Goal: Task Accomplishment & Management: Complete application form

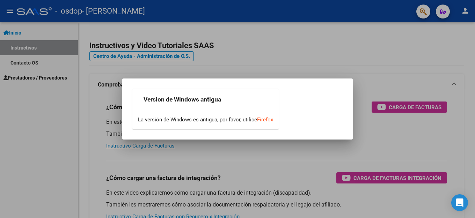
drag, startPoint x: 5, startPoint y: 94, endPoint x: 5, endPoint y: 89, distance: 4.9
click at [5, 92] on div at bounding box center [237, 109] width 475 height 218
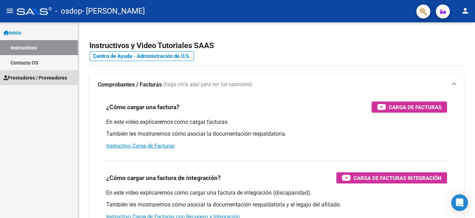
click at [37, 81] on span "Prestadores / Proveedores" at bounding box center [35, 78] width 64 height 8
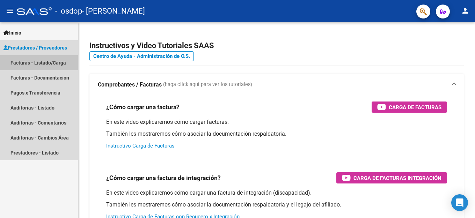
click at [65, 61] on link "Facturas - Listado/Carga" at bounding box center [39, 62] width 78 height 15
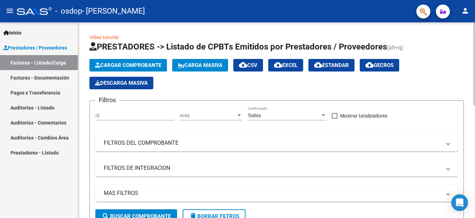
click at [144, 67] on span "Cargar Comprobante" at bounding box center [128, 65] width 66 height 6
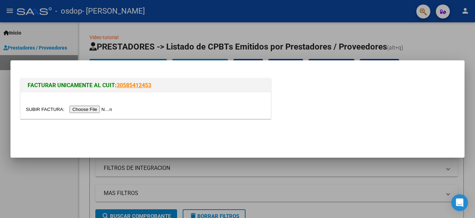
click at [86, 110] on input "file" at bounding box center [70, 109] width 88 height 7
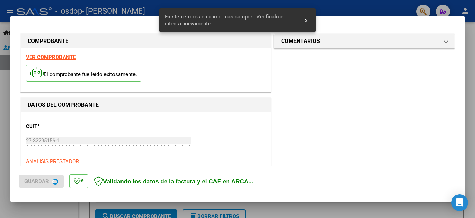
scroll to position [159, 0]
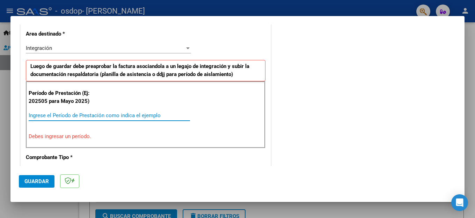
drag, startPoint x: 129, startPoint y: 117, endPoint x: 132, endPoint y: 111, distance: 6.1
click at [132, 113] on input "Ingrese el Período de Prestación como indica el ejemplo" at bounding box center [109, 116] width 161 height 6
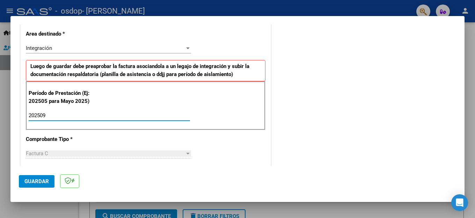
type input "202509"
click at [23, 179] on button "Guardar" at bounding box center [37, 181] width 36 height 13
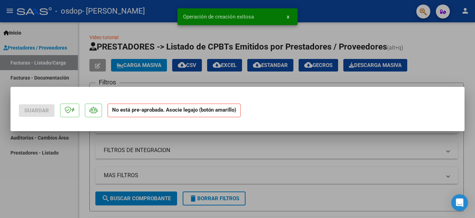
scroll to position [0, 0]
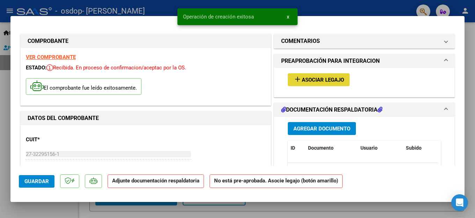
click at [310, 79] on span "Asociar Legajo" at bounding box center [323, 80] width 42 height 6
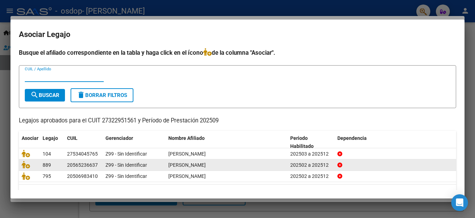
click at [159, 166] on div "Z99 - Sin Identificar" at bounding box center [134, 165] width 57 height 8
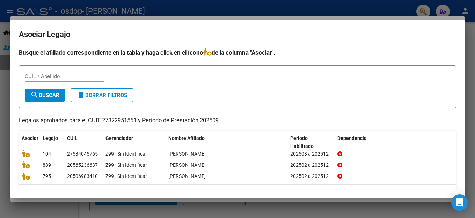
scroll to position [17, 0]
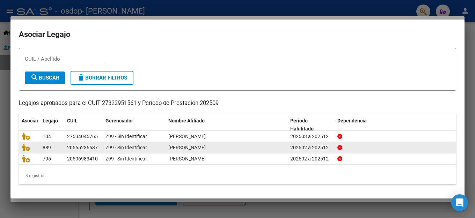
click at [94, 147] on div "20565236637" at bounding box center [82, 148] width 31 height 8
click at [27, 148] on icon at bounding box center [26, 148] width 8 height 8
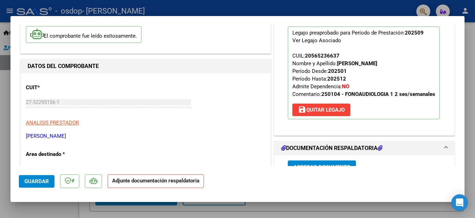
scroll to position [175, 0]
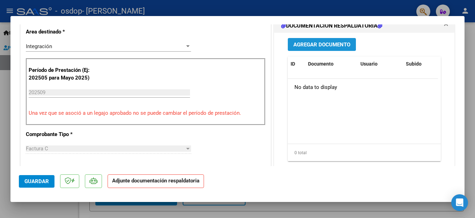
click at [298, 46] on button "Agregar Documento" at bounding box center [322, 44] width 68 height 13
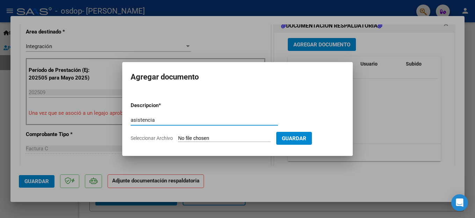
type input "asistencia"
click at [218, 137] on input "Seleccionar Archivo" at bounding box center [224, 139] width 93 height 7
type input "C:\fakepath\fabriz09.pdf"
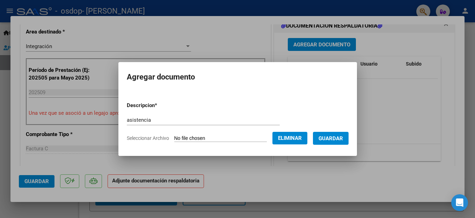
click at [326, 136] on span "Guardar" at bounding box center [331, 139] width 24 height 6
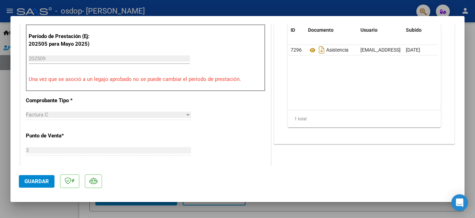
scroll to position [245, 0]
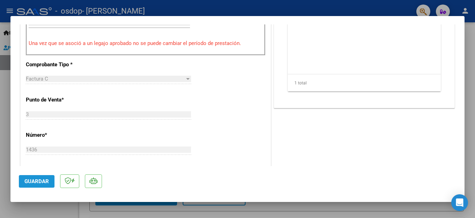
click at [32, 186] on button "Guardar" at bounding box center [37, 181] width 36 height 13
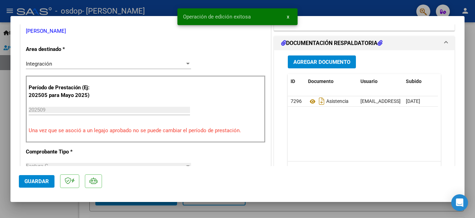
scroll to position [0, 0]
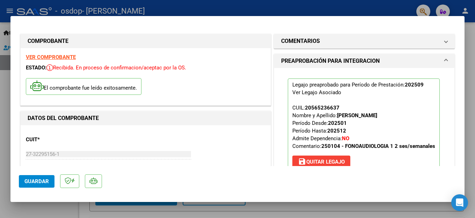
click at [307, 18] on mat-dialog-container "COMPROBANTE VER COMPROBANTE ESTADO: Recibida. En proceso de confirmacion/acepta…" at bounding box center [237, 109] width 454 height 186
click at [0, 98] on div at bounding box center [237, 109] width 475 height 218
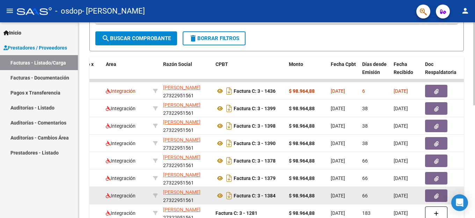
scroll to position [210, 0]
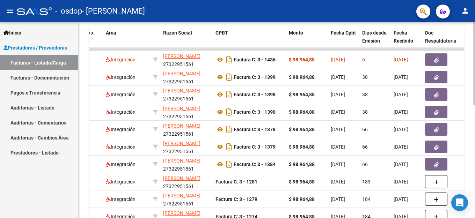
drag, startPoint x: 146, startPoint y: 50, endPoint x: 219, endPoint y: 48, distance: 73.1
click at [219, 48] on div "ID CAE Facturado x Orden De Area Razón Social CPBT Monto Fecha Cpbt Días desde …" at bounding box center [276, 136] width 375 height 220
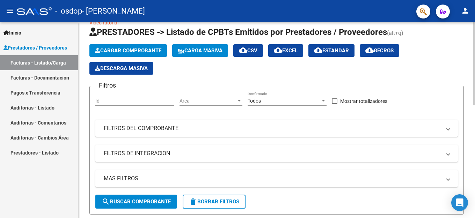
scroll to position [0, 0]
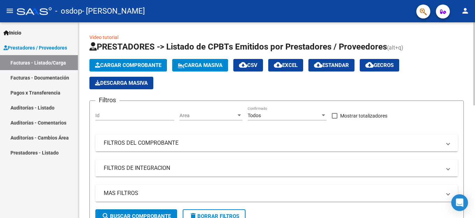
click at [117, 66] on span "Cargar Comprobante" at bounding box center [128, 65] width 66 height 6
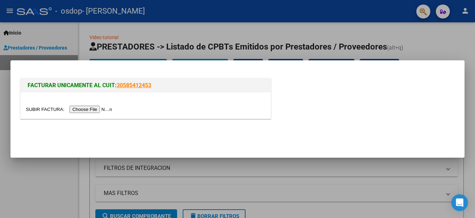
click at [103, 110] on input "file" at bounding box center [70, 109] width 88 height 7
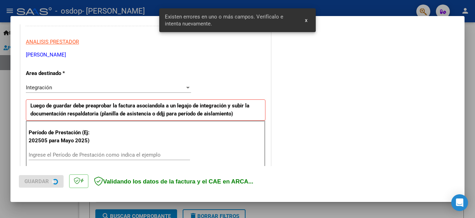
scroll to position [159, 0]
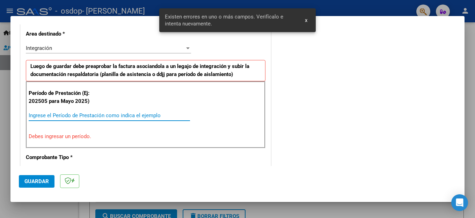
click at [76, 116] on input "Ingrese el Período de Prestación como indica el ejemplo" at bounding box center [109, 116] width 161 height 6
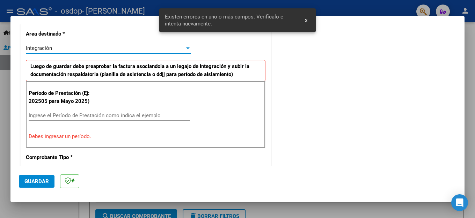
click at [64, 45] on div "Integración" at bounding box center [105, 48] width 159 height 6
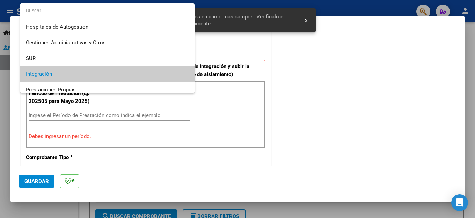
scroll to position [26, 0]
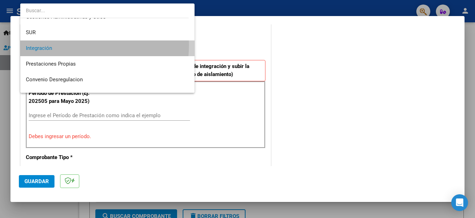
click at [64, 45] on span "Integración" at bounding box center [107, 49] width 163 height 16
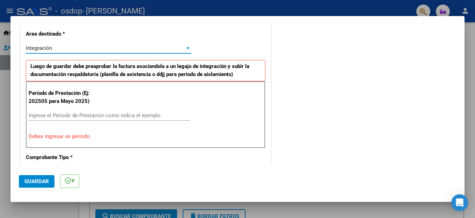
click at [72, 117] on input "Ingrese el Período de Prestación como indica el ejemplo" at bounding box center [109, 116] width 161 height 6
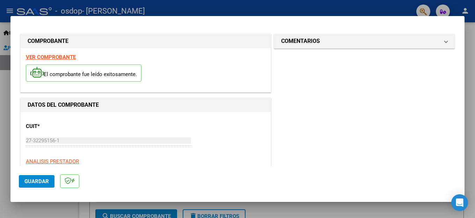
scroll to position [140, 0]
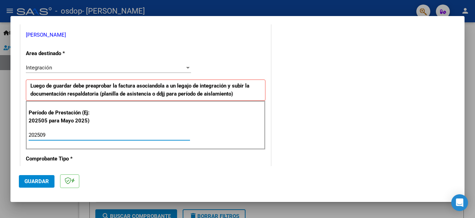
type input "202509"
click at [45, 179] on span "Guardar" at bounding box center [36, 182] width 24 height 6
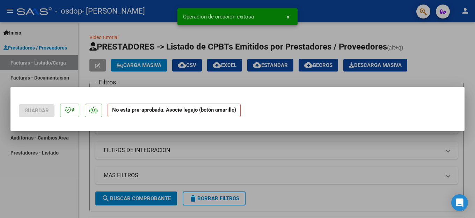
scroll to position [0, 0]
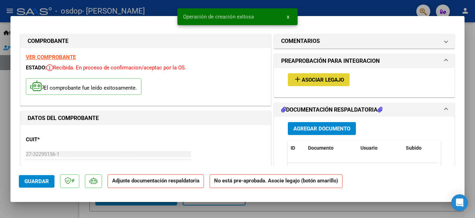
click at [303, 79] on span "Asociar Legajo" at bounding box center [323, 80] width 42 height 6
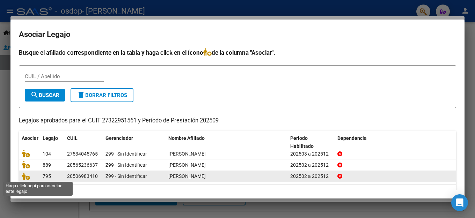
drag, startPoint x: 24, startPoint y: 178, endPoint x: 19, endPoint y: 178, distance: 5.3
click at [24, 178] on icon at bounding box center [26, 177] width 8 height 8
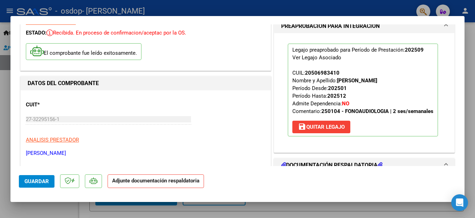
scroll to position [140, 0]
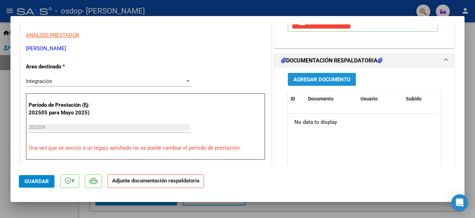
click at [316, 83] on span "Agregar Documento" at bounding box center [322, 80] width 57 height 6
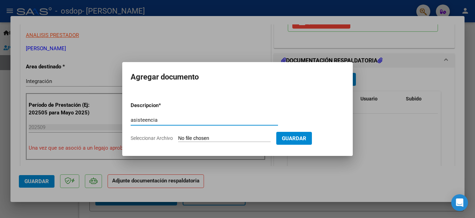
type input "asisteencia"
drag, startPoint x: 237, startPoint y: 145, endPoint x: 232, endPoint y: 146, distance: 5.1
click at [232, 146] on form "Descripcion * asisteencia Escriba aquí una descripcion Seleccionar Archivo Guar…" at bounding box center [238, 121] width 214 height 51
click at [227, 137] on input "Seleccionar Archivo" at bounding box center [224, 139] width 93 height 7
type input "C:\fakepath\manu09.pdf"
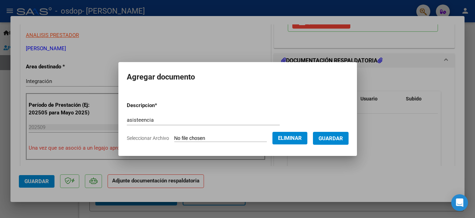
click at [328, 139] on span "Guardar" at bounding box center [331, 139] width 24 height 6
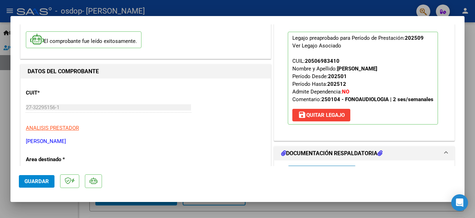
scroll to position [0, 0]
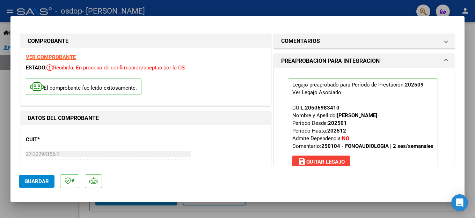
click at [0, 82] on div at bounding box center [237, 109] width 475 height 218
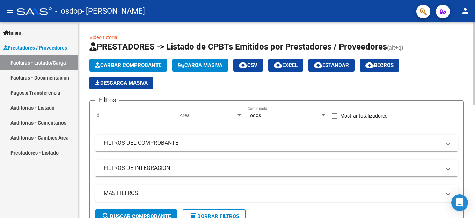
click at [159, 67] on span "Cargar Comprobante" at bounding box center [128, 65] width 66 height 6
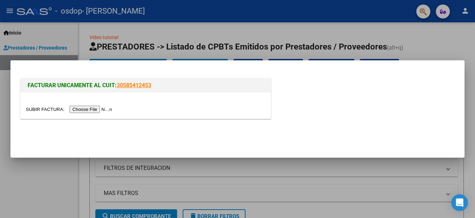
click at [109, 108] on input "file" at bounding box center [70, 109] width 88 height 7
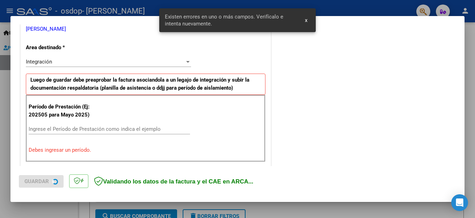
scroll to position [159, 0]
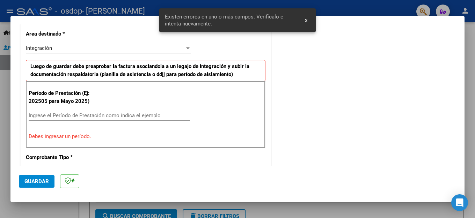
click at [68, 121] on div "Ingrese el Período de Prestación como indica el ejemplo" at bounding box center [109, 115] width 161 height 10
click at [68, 117] on input "Ingrese el Período de Prestación como indica el ejemplo" at bounding box center [109, 116] width 161 height 6
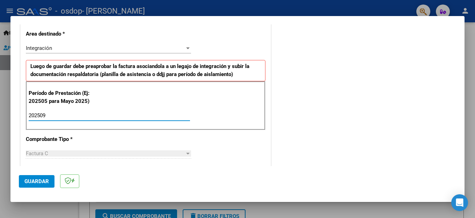
type input "202509"
click at [22, 183] on button "Guardar" at bounding box center [37, 181] width 36 height 13
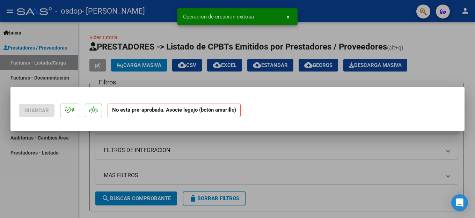
scroll to position [0, 0]
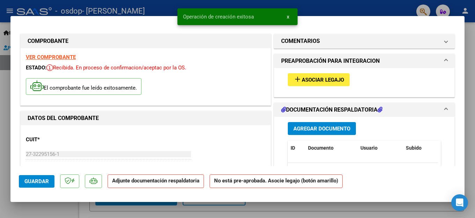
click at [309, 77] on span "Asociar Legajo" at bounding box center [323, 80] width 42 height 6
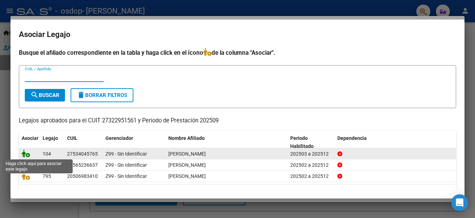
click at [26, 154] on icon at bounding box center [26, 154] width 8 height 8
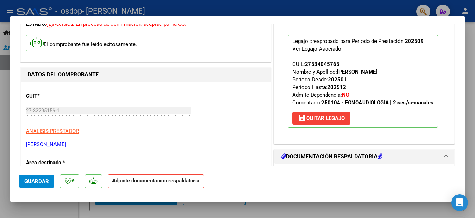
scroll to position [70, 0]
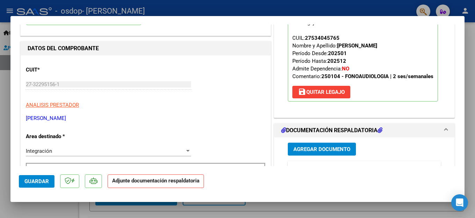
click at [174, 184] on strong "Adjunte documentación respaldatoria" at bounding box center [155, 181] width 87 height 6
click at [305, 152] on span "Agregar Documento" at bounding box center [322, 149] width 57 height 6
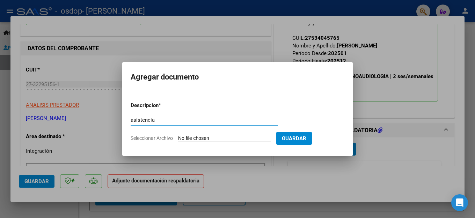
type input "asistencia"
click at [217, 139] on input "Seleccionar Archivo" at bounding box center [224, 139] width 93 height 7
type input "C:\fakepath\[DATE].pdf"
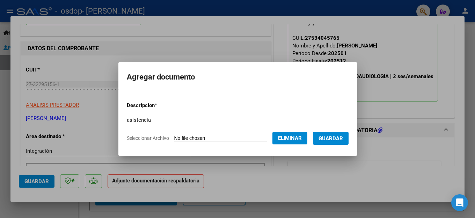
click at [332, 139] on span "Guardar" at bounding box center [331, 139] width 24 height 6
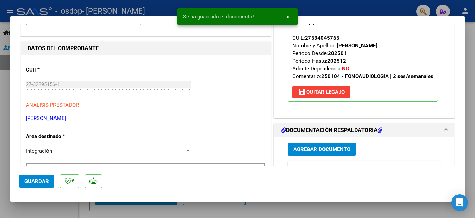
click at [3, 77] on div at bounding box center [237, 109] width 475 height 218
type input "$ 0,00"
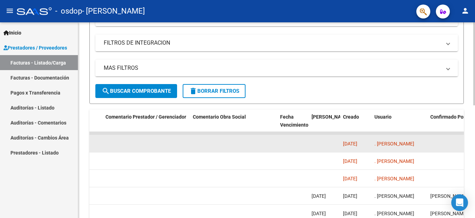
scroll to position [0, 0]
